Goal: Information Seeking & Learning: Learn about a topic

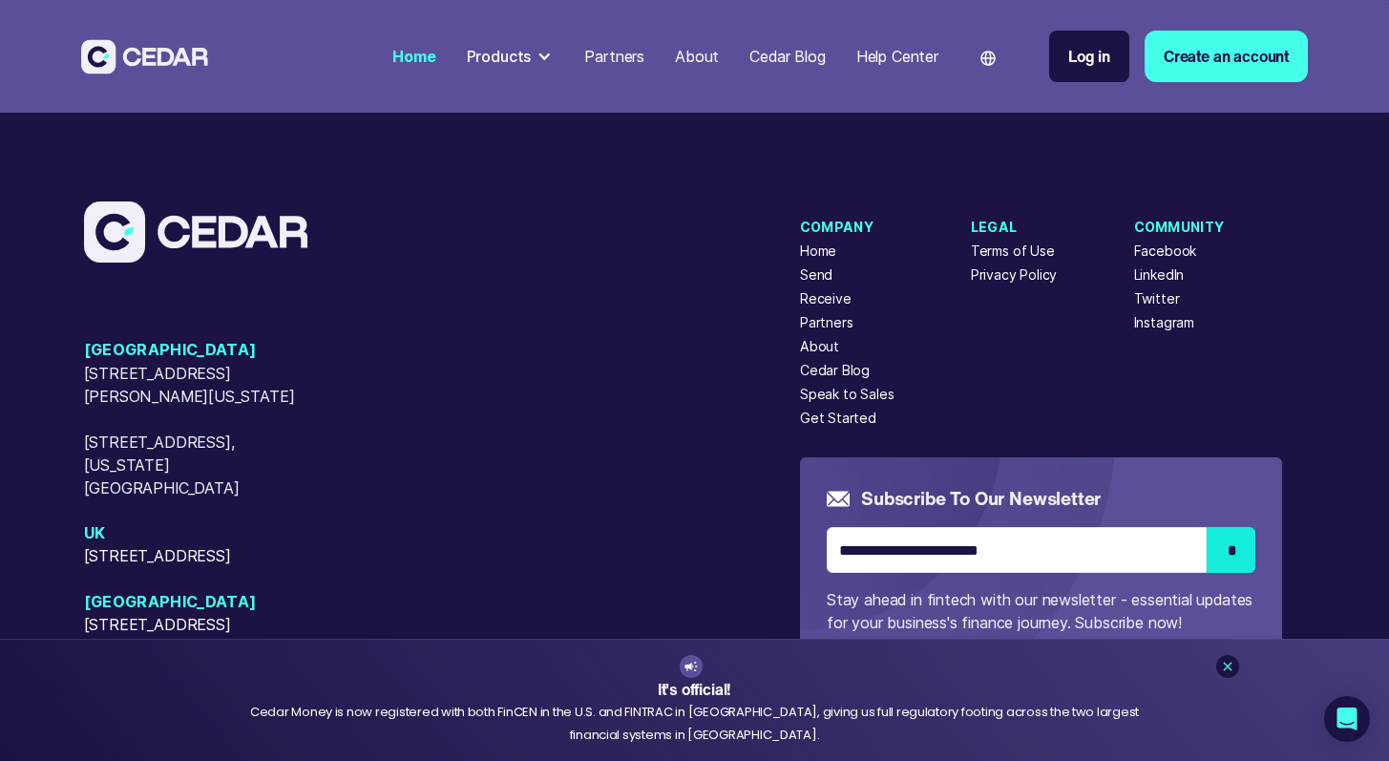
scroll to position [7876, 0]
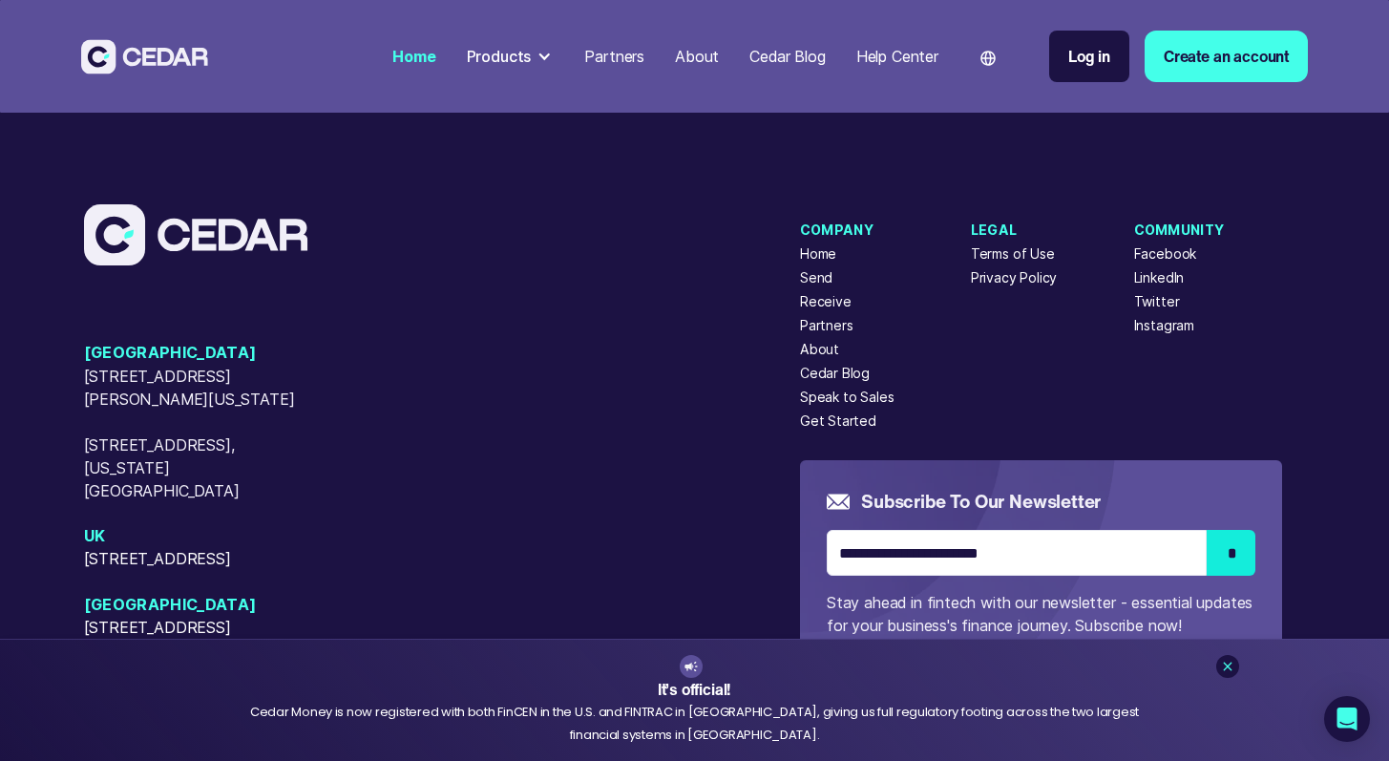
click at [822, 359] on div "About" at bounding box center [819, 349] width 39 height 20
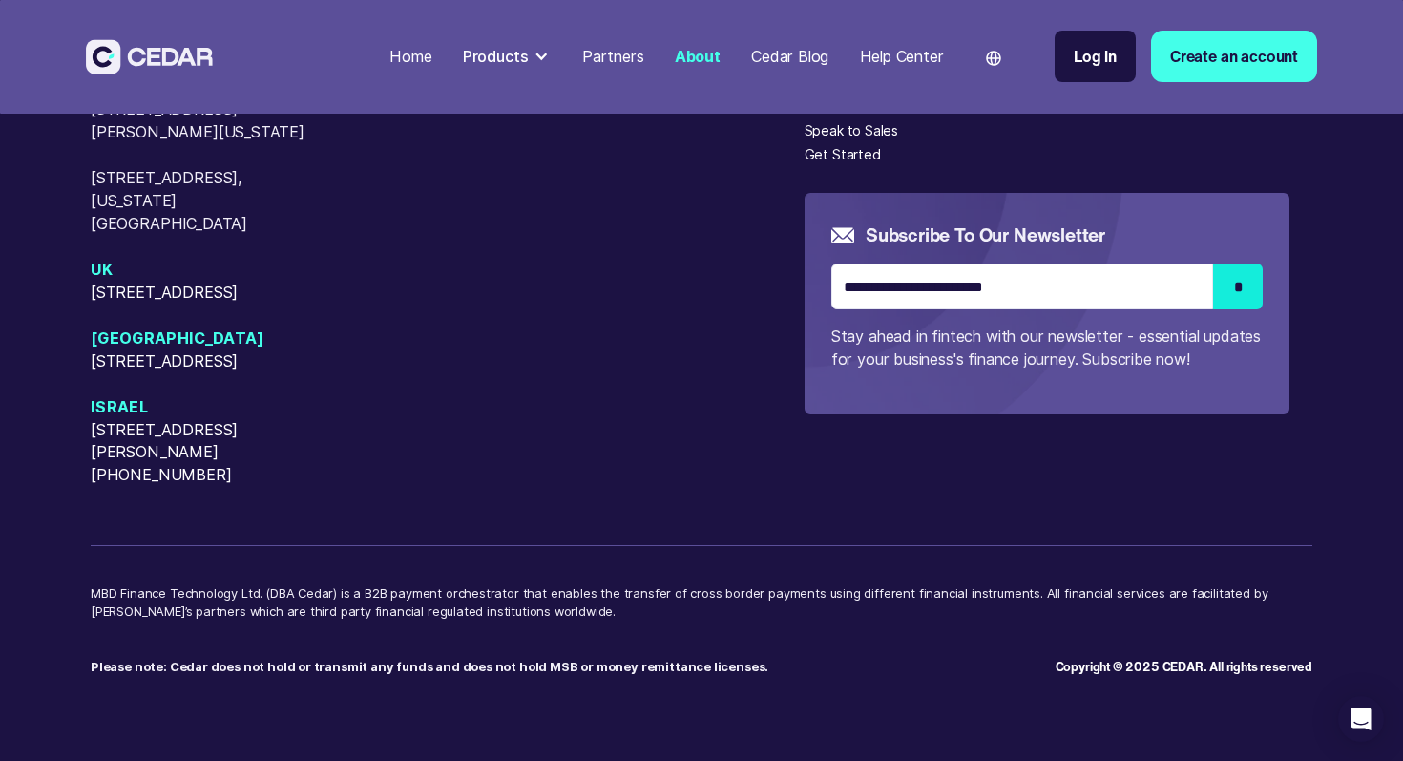
scroll to position [5173, 0]
click at [608, 197] on div "USA [STREET_ADDRESS][GEOGRAPHIC_DATA][PERSON_NAME][US_STATE][STREET_ADDRESS][US…" at bounding box center [448, 280] width 714 height 412
click at [159, 41] on img at bounding box center [149, 56] width 127 height 35
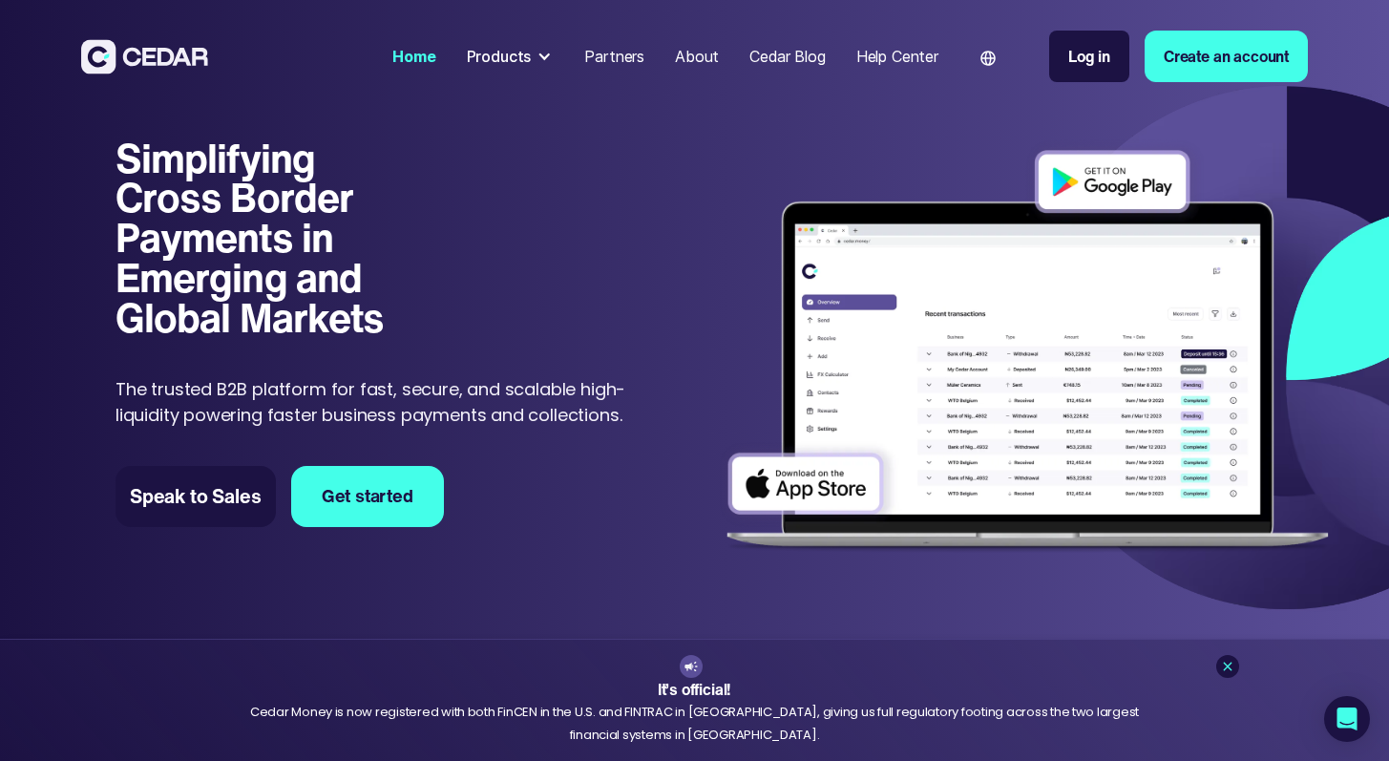
click at [681, 195] on div "Simplifying Cross Border Payments in Emerging and Global Markets Simplifying Cr…" at bounding box center [728, 359] width 1226 height 443
